Goal: Task Accomplishment & Management: Manage account settings

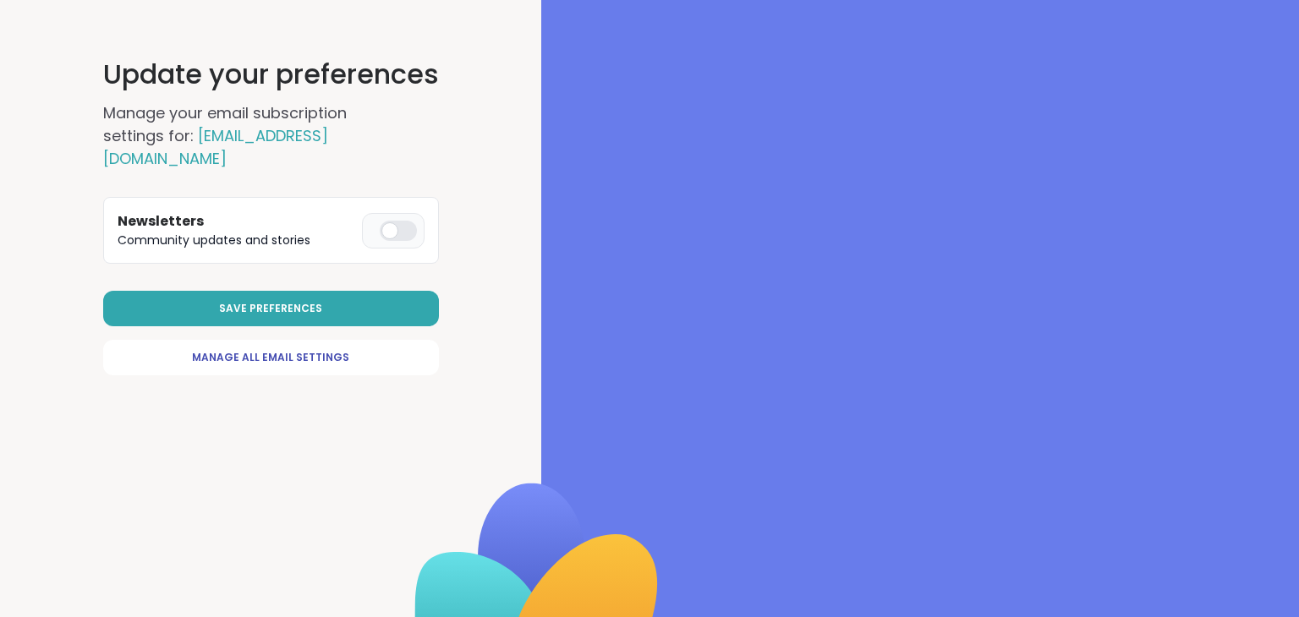
click at [417, 241] on div at bounding box center [398, 231] width 37 height 20
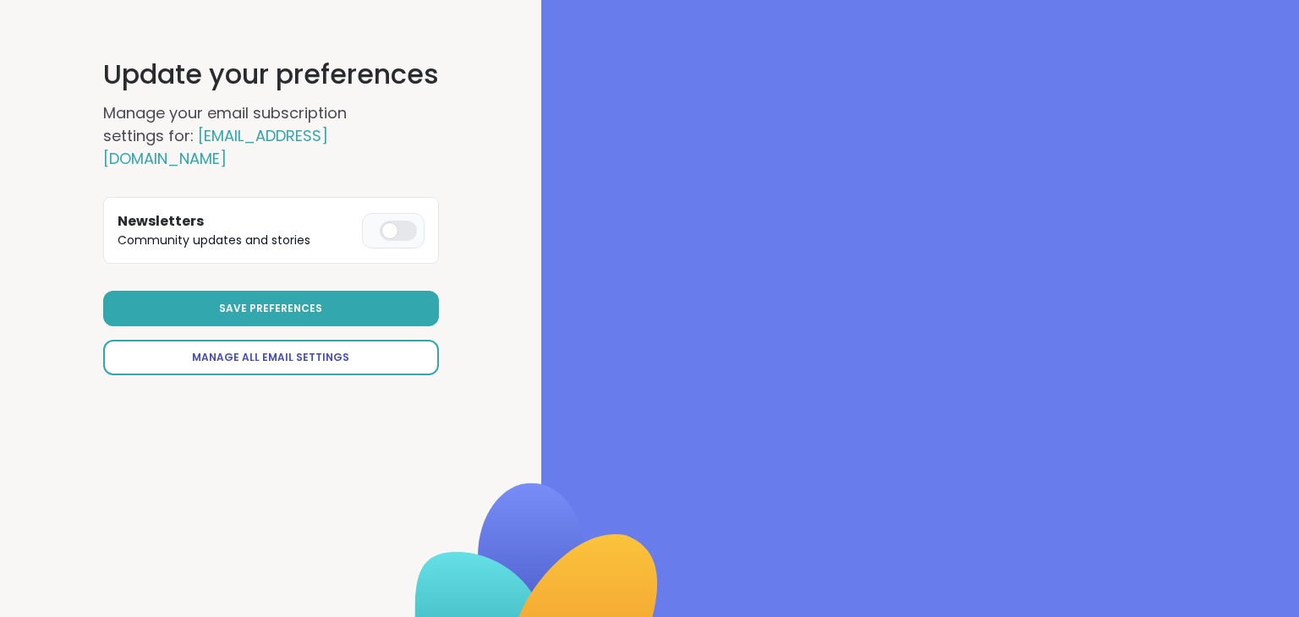
click at [329, 365] on span "Manage All Email Settings" at bounding box center [270, 357] width 157 height 15
select select "**"
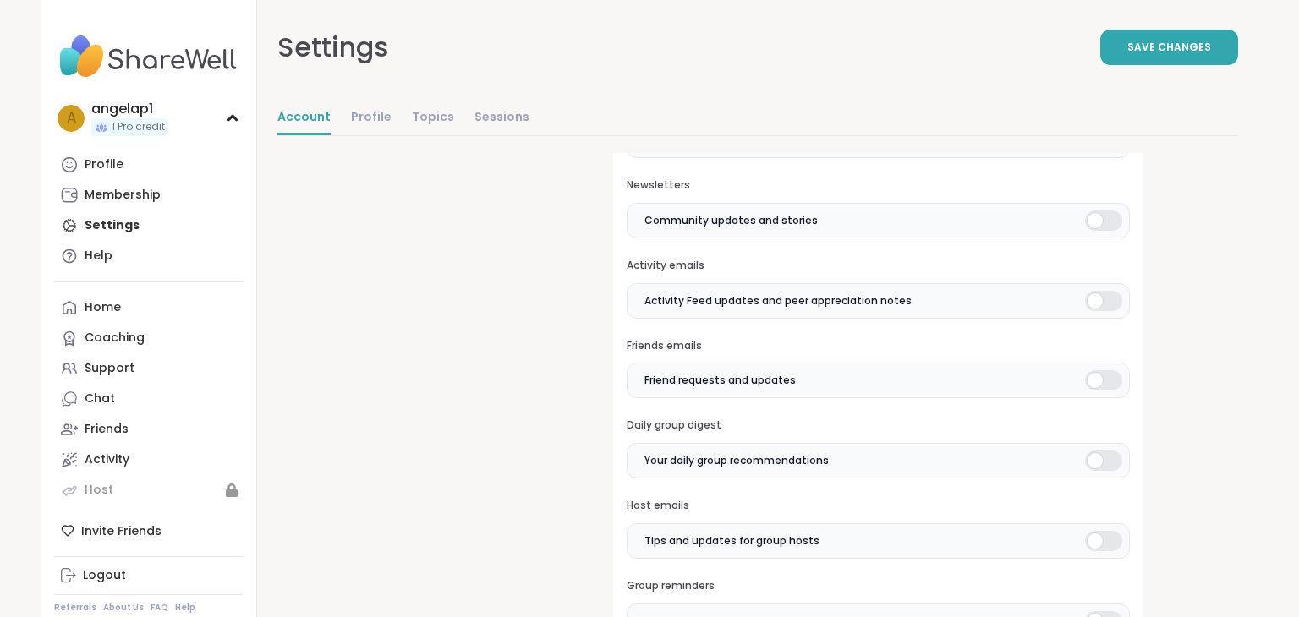
scroll to position [463, 0]
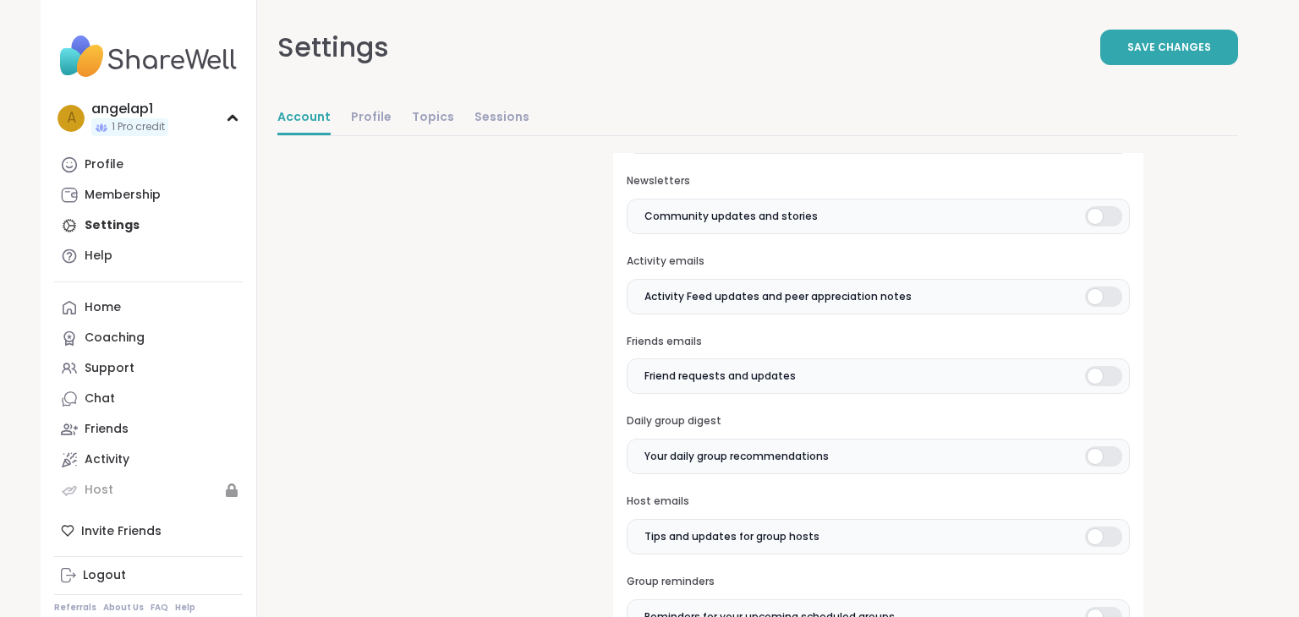
click at [1122, 146] on div at bounding box center [1103, 136] width 37 height 20
click at [1122, 227] on div at bounding box center [1103, 216] width 37 height 20
click at [1122, 307] on div at bounding box center [1103, 297] width 37 height 20
click at [1122, 387] on div at bounding box center [1103, 376] width 37 height 20
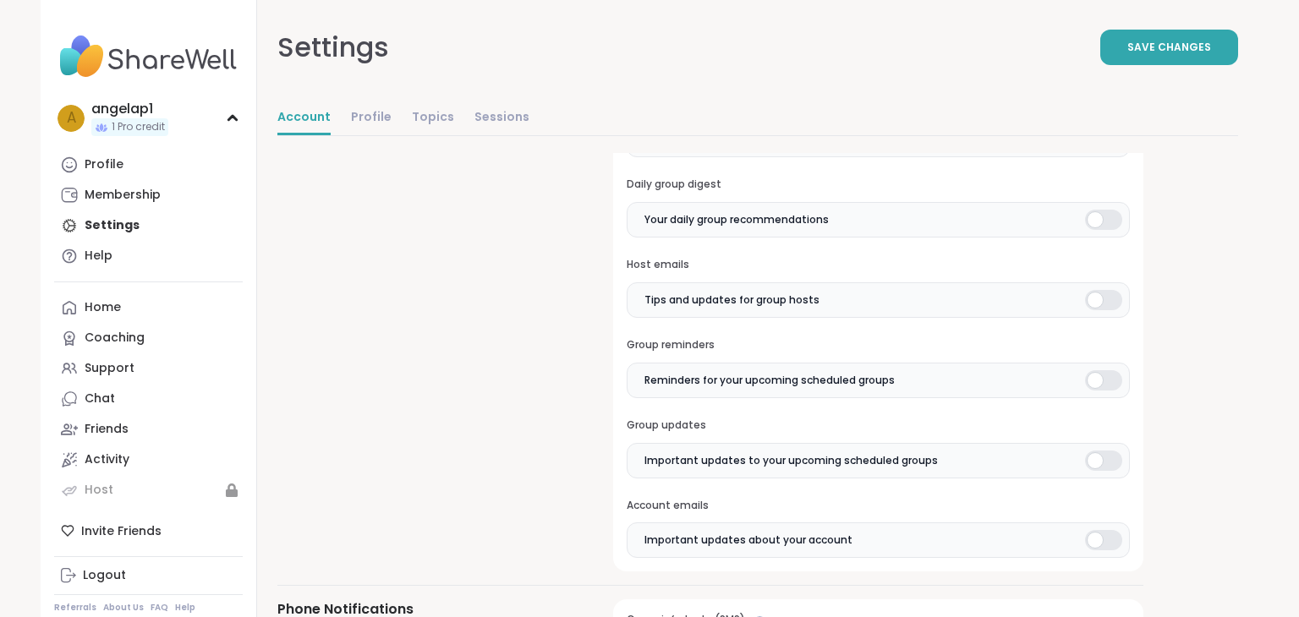
scroll to position [705, 0]
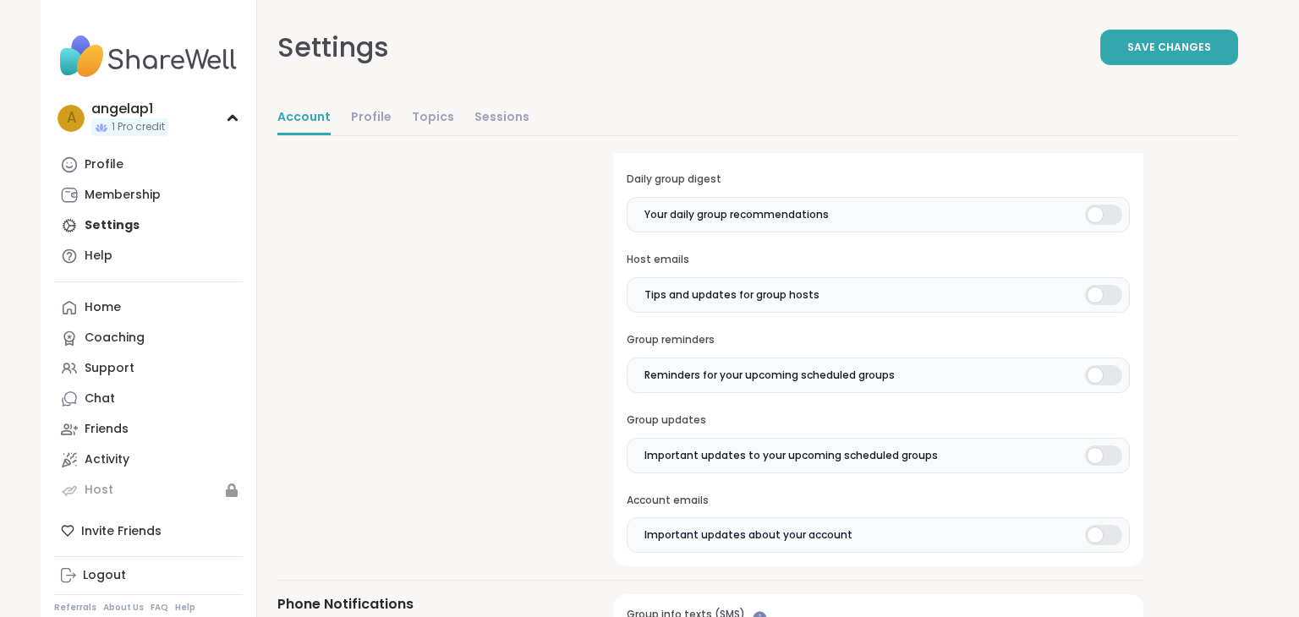
click at [1122, 225] on div at bounding box center [1103, 215] width 37 height 20
click at [1122, 305] on div at bounding box center [1103, 295] width 37 height 20
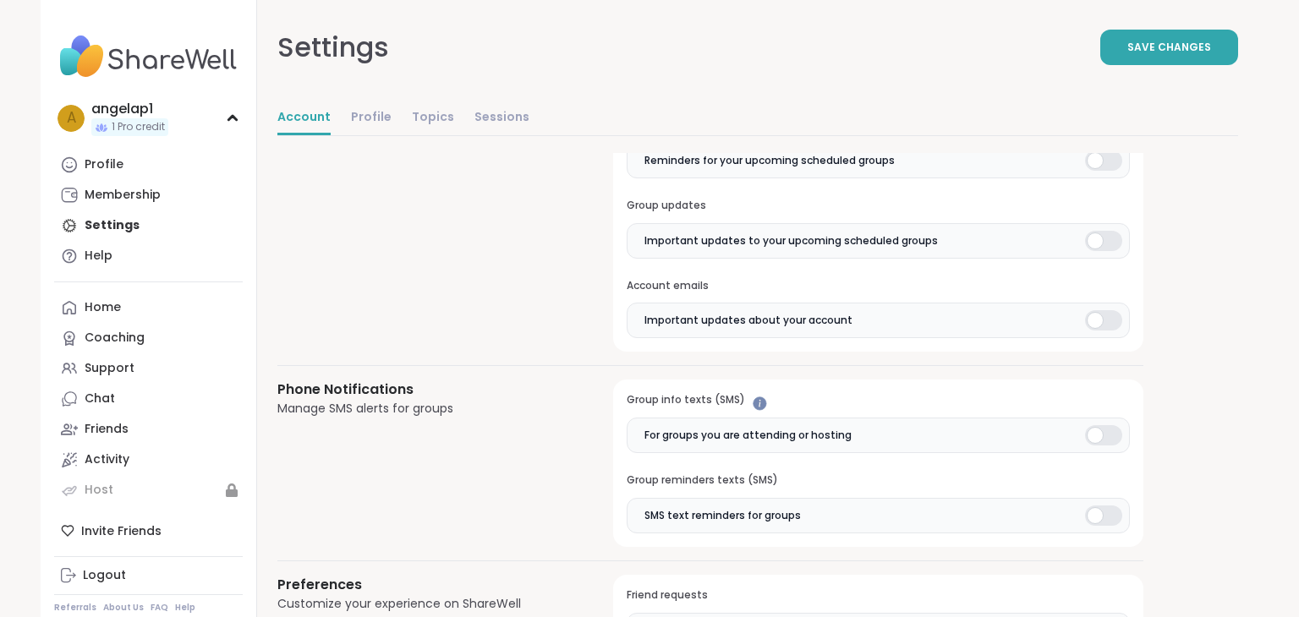
scroll to position [921, 0]
click at [1122, 170] on div at bounding box center [1103, 160] width 37 height 20
click at [1122, 250] on div at bounding box center [1103, 240] width 37 height 20
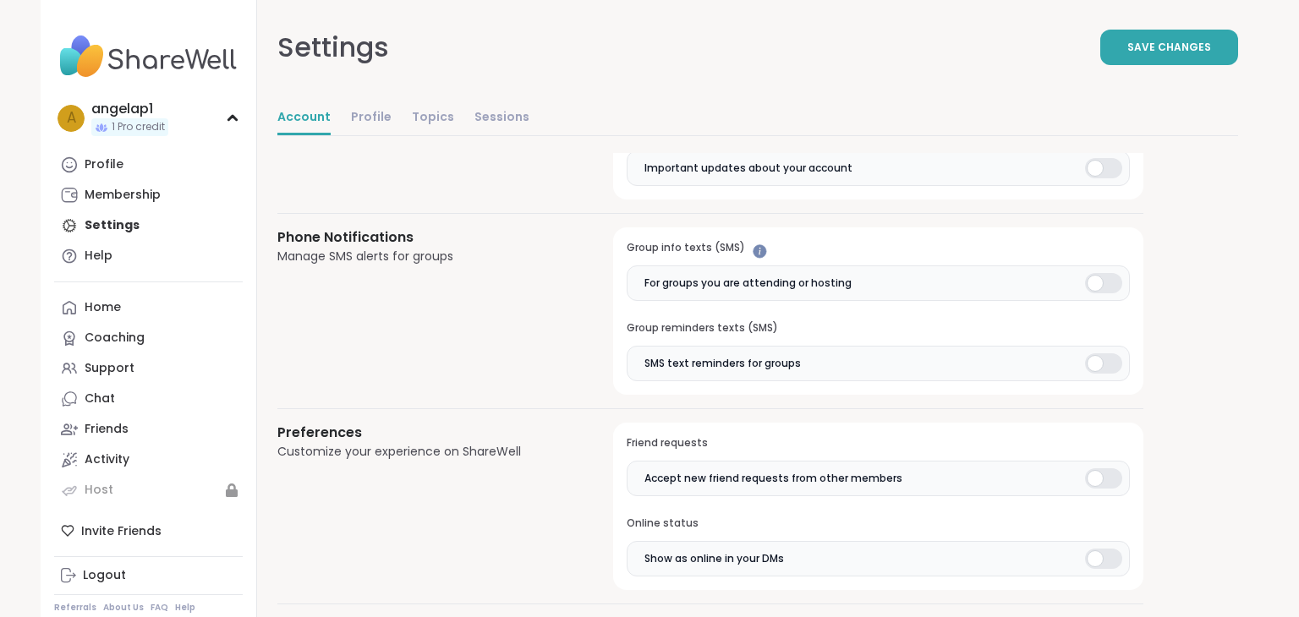
scroll to position [1117, 0]
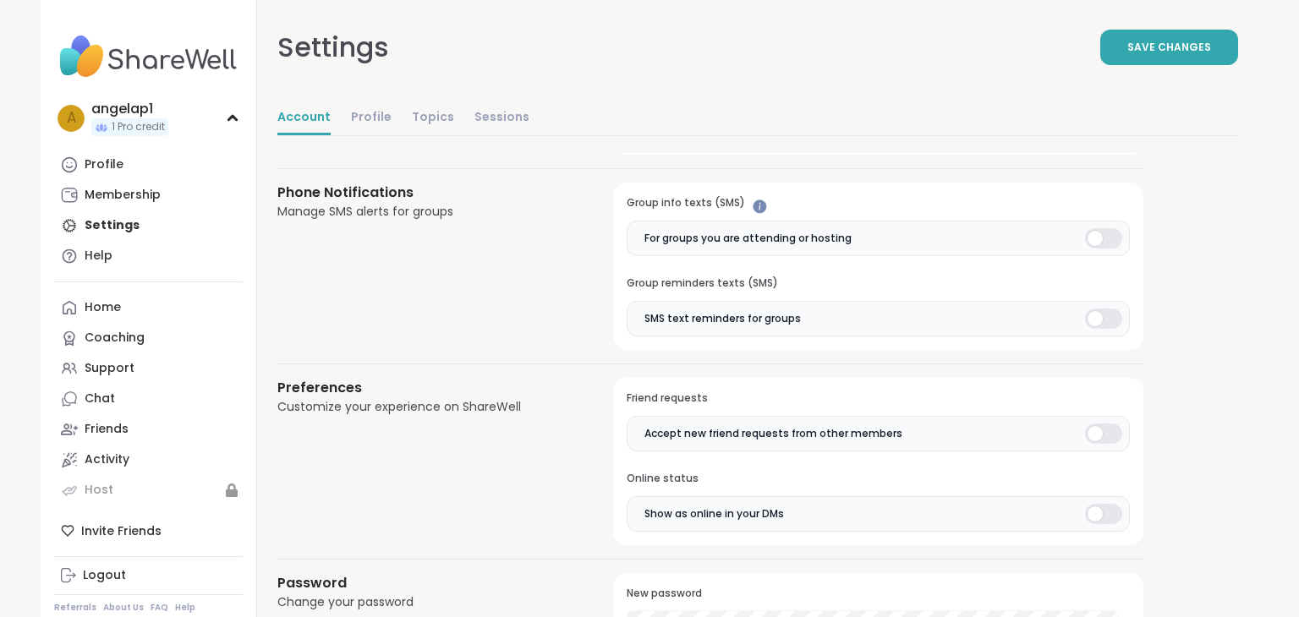
click at [1130, 141] on label "Important updates about your account" at bounding box center [878, 124] width 503 height 36
click at [1122, 249] on div at bounding box center [1103, 238] width 37 height 20
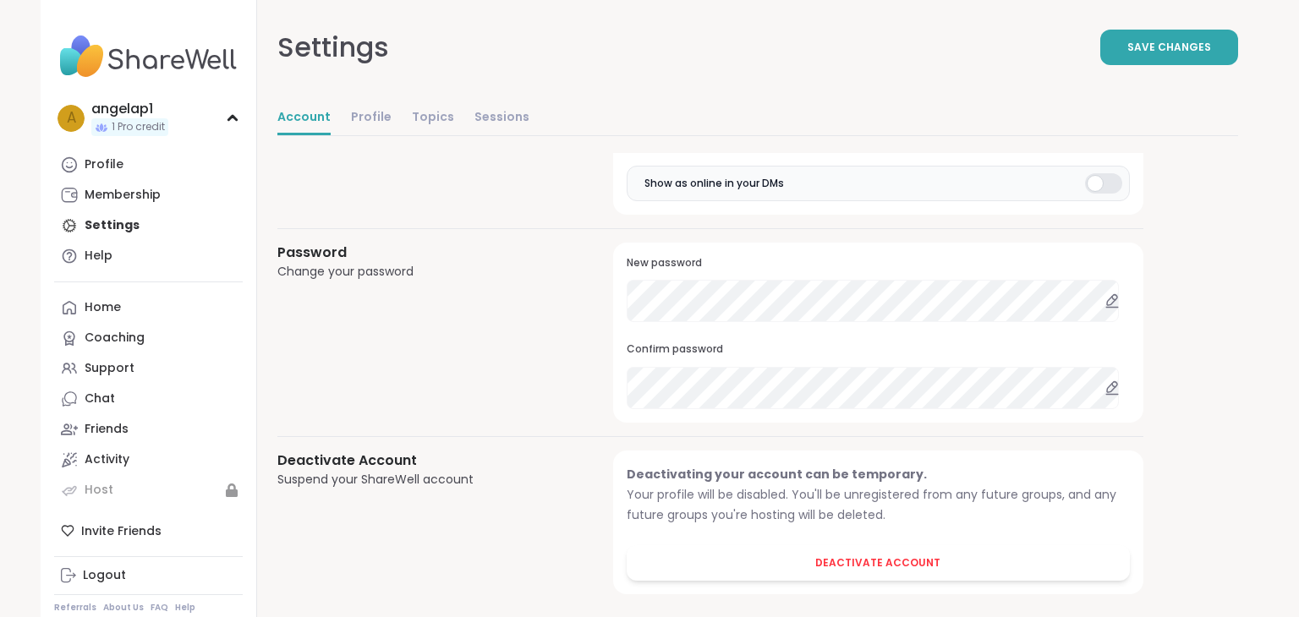
scroll to position [1463, 0]
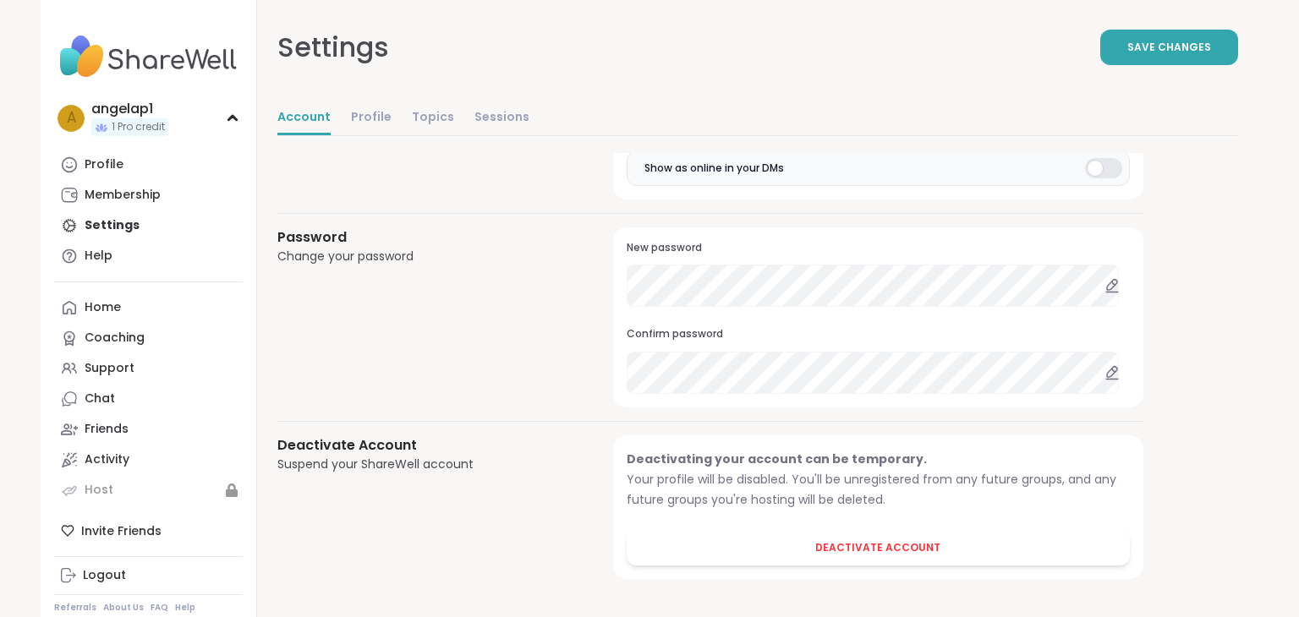
click at [1122, 98] on div at bounding box center [1103, 88] width 37 height 20
click at [1122, 178] on div at bounding box center [1103, 168] width 37 height 20
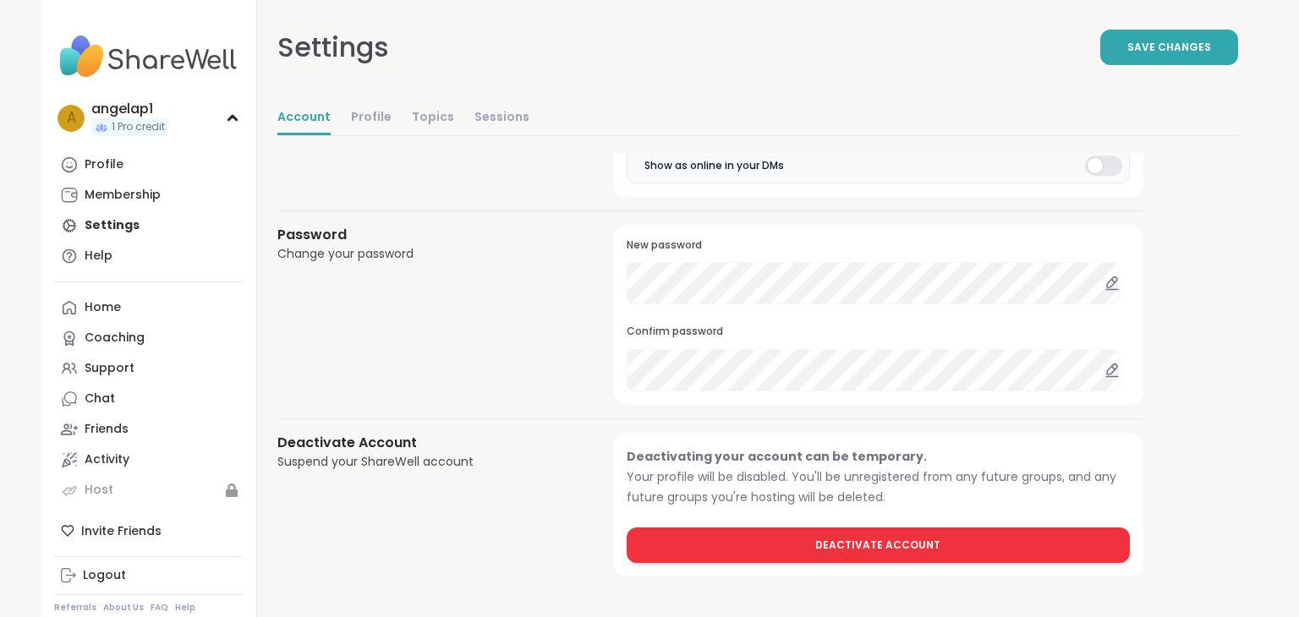
click at [941, 538] on span "Deactivate Account" at bounding box center [877, 545] width 125 height 15
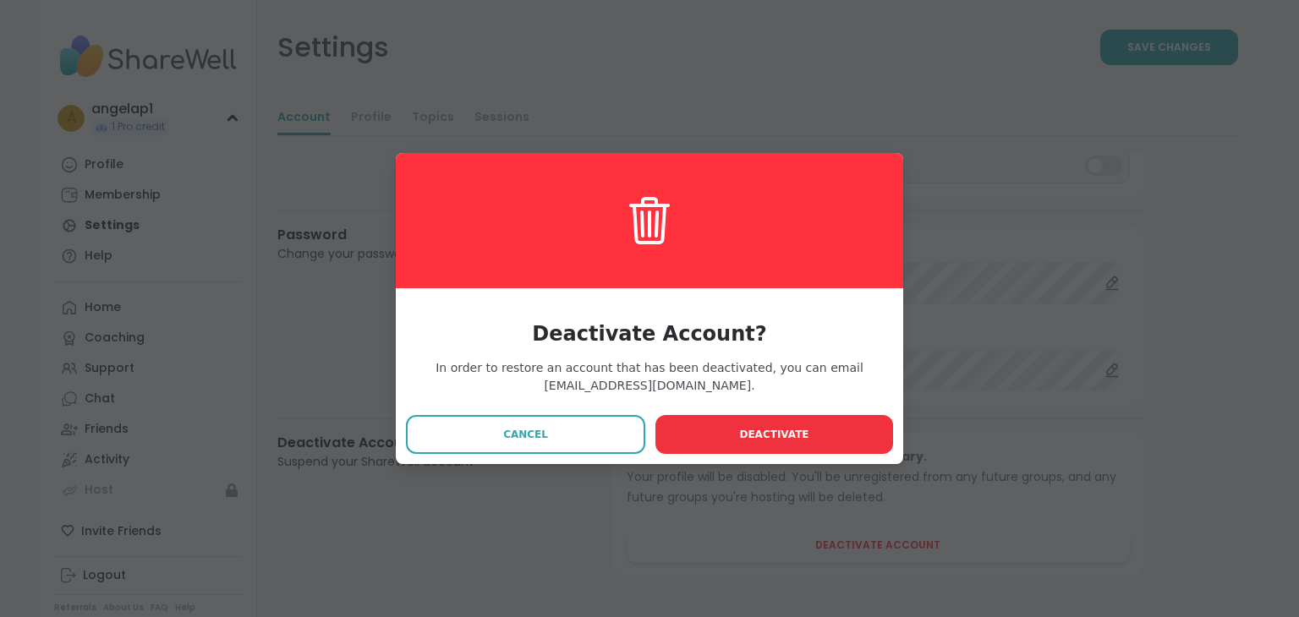
click at [792, 445] on button "Deactivate" at bounding box center [774, 434] width 238 height 39
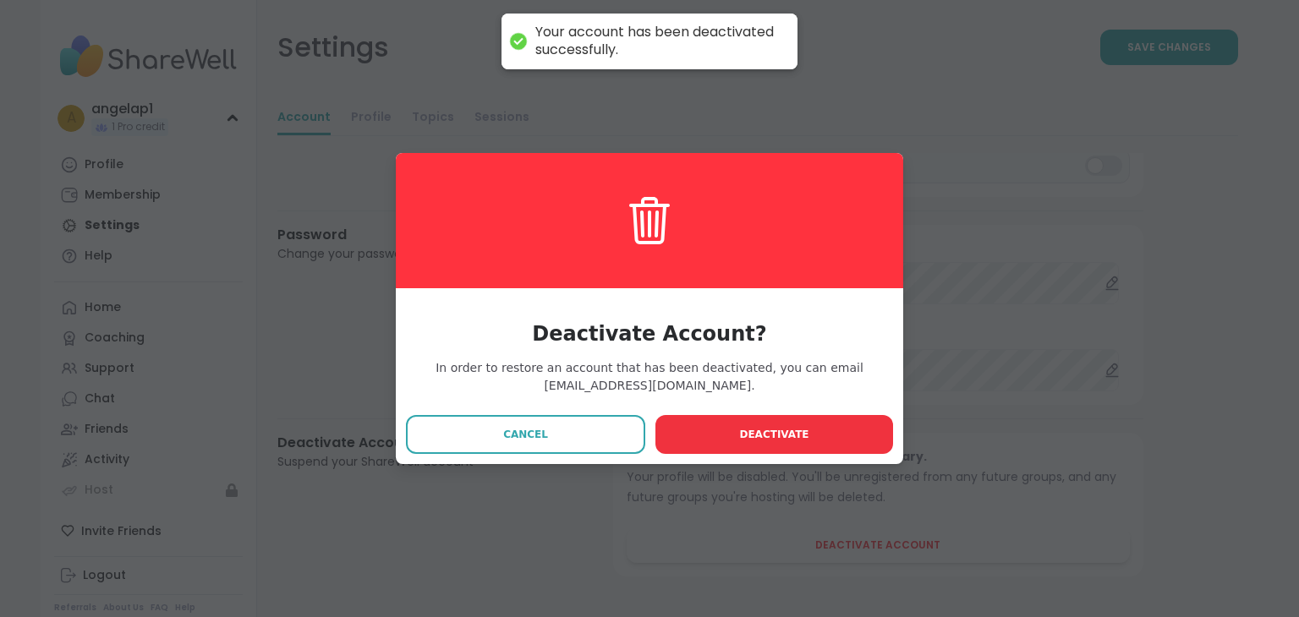
select select "**"
